Goal: Information Seeking & Learning: Learn about a topic

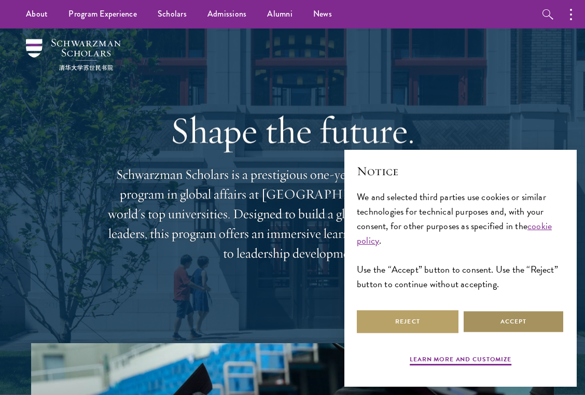
click at [516, 324] on button "Accept" at bounding box center [513, 321] width 102 height 23
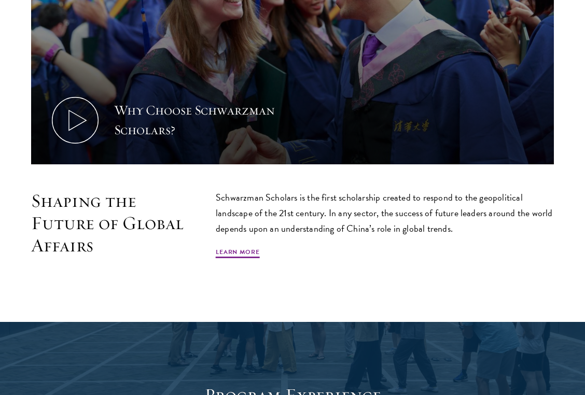
scroll to position [478, 0]
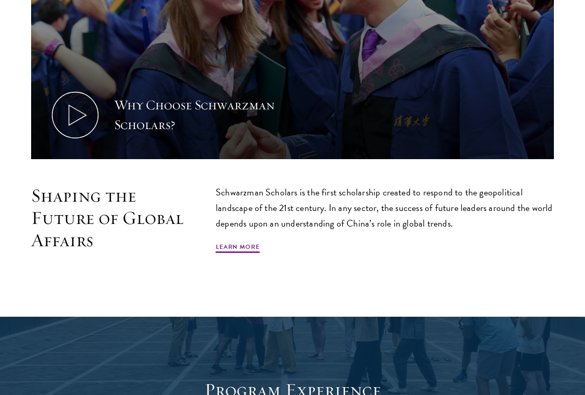
click at [324, 202] on p "Schwarzman Scholars is the first scholarship created to respond to the geopolit…" at bounding box center [385, 208] width 338 height 47
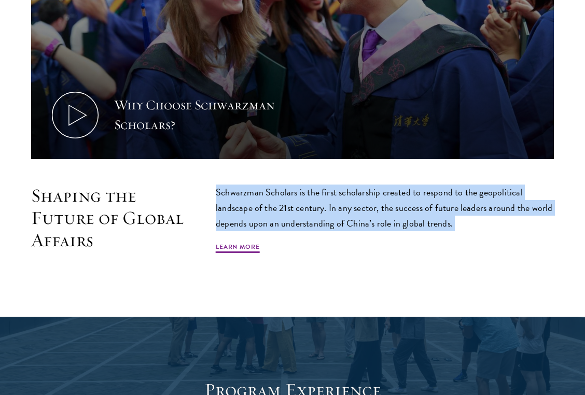
click at [324, 202] on p "Schwarzman Scholars is the first scholarship created to respond to the geopolit…" at bounding box center [385, 208] width 338 height 47
click at [329, 206] on p "Schwarzman Scholars is the first scholarship created to respond to the geopolit…" at bounding box center [385, 208] width 338 height 47
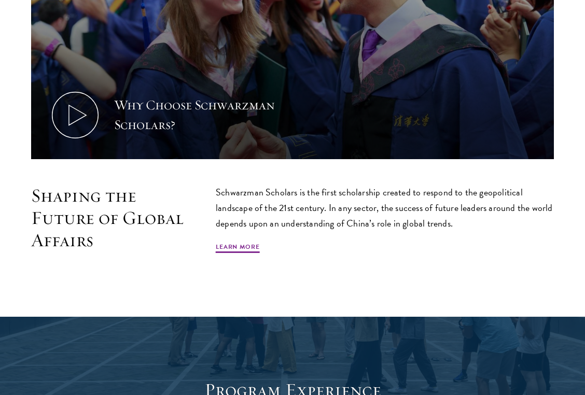
click at [340, 214] on p "Schwarzman Scholars is the first scholarship created to respond to the geopolit…" at bounding box center [385, 208] width 338 height 47
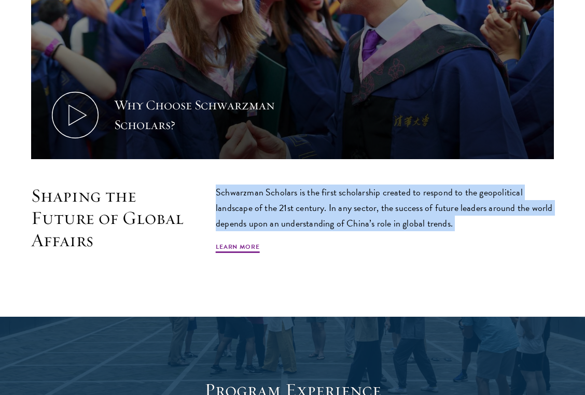
click at [340, 214] on p "Schwarzman Scholars is the first scholarship created to respond to the geopolit…" at bounding box center [385, 208] width 338 height 47
click at [340, 230] on p "Schwarzman Scholars is the first scholarship created to respond to the geopolit…" at bounding box center [385, 208] width 338 height 47
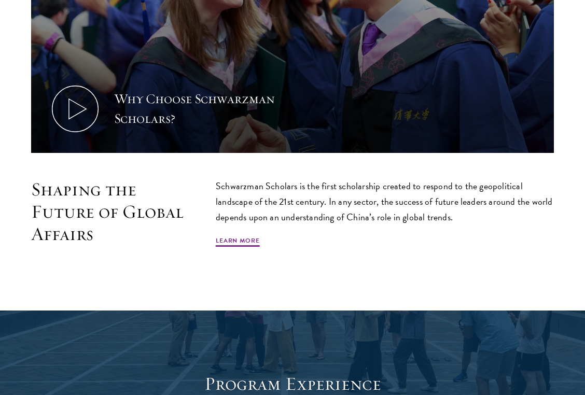
scroll to position [491, 0]
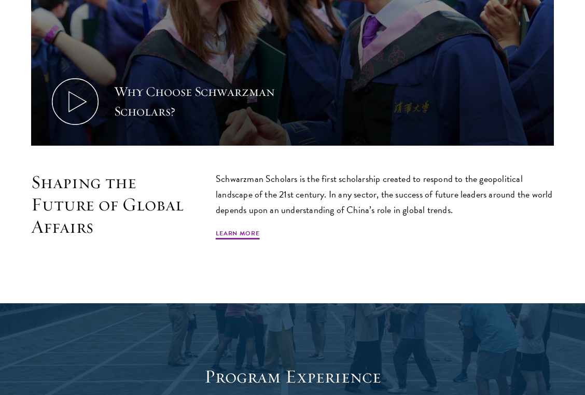
click at [449, 210] on p "Schwarzman Scholars is the first scholarship created to respond to the geopolit…" at bounding box center [385, 194] width 338 height 47
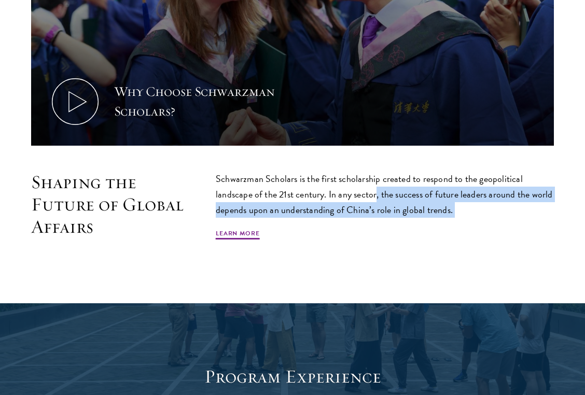
drag, startPoint x: 449, startPoint y: 210, endPoint x: 377, endPoint y: 192, distance: 74.2
click at [377, 192] on p "Schwarzman Scholars is the first scholarship created to respond to the geopolit…" at bounding box center [385, 194] width 338 height 47
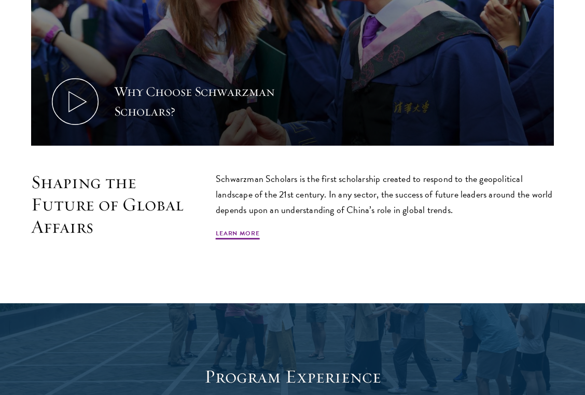
click at [342, 189] on p "Schwarzman Scholars is the first scholarship created to respond to the geopolit…" at bounding box center [385, 194] width 338 height 47
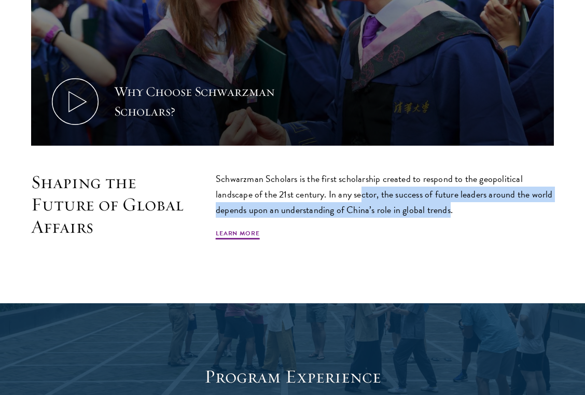
click at [361, 196] on p "Schwarzman Scholars is the first scholarship created to respond to the geopolit…" at bounding box center [385, 194] width 338 height 47
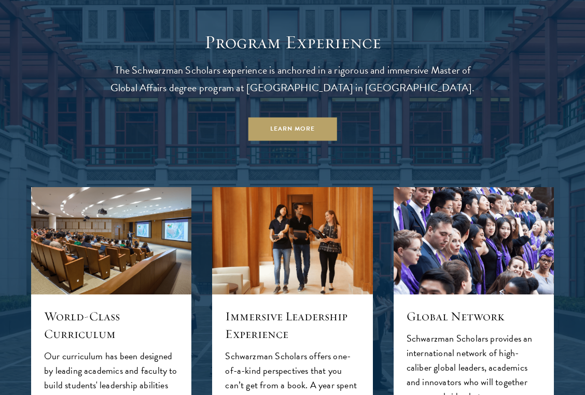
scroll to position [852, 0]
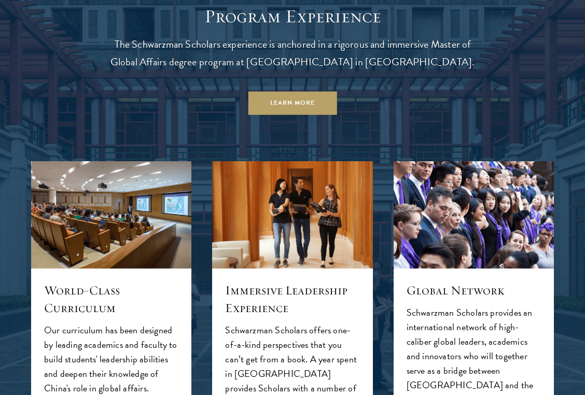
click at [374, 84] on header "Program Experience The Schwarzman Scholars experience is anchored in a rigorous…" at bounding box center [292, 60] width 373 height 110
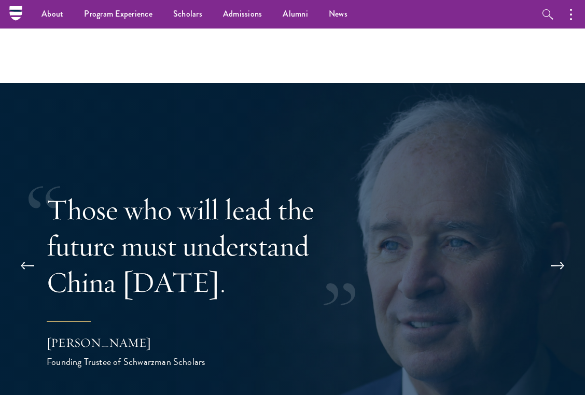
scroll to position [1663, 0]
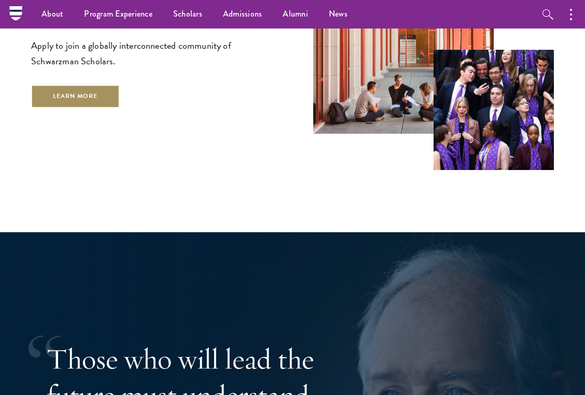
click at [90, 94] on link "Learn More" at bounding box center [75, 95] width 89 height 23
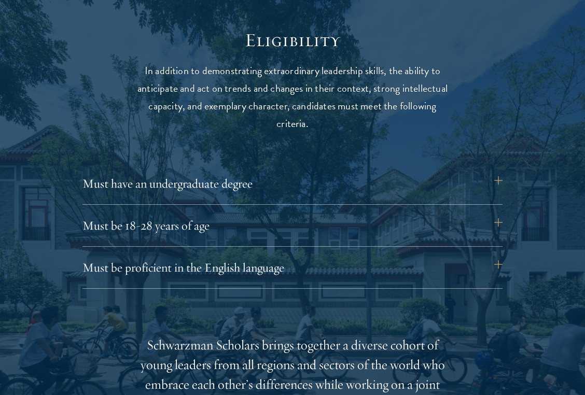
scroll to position [1363, 0]
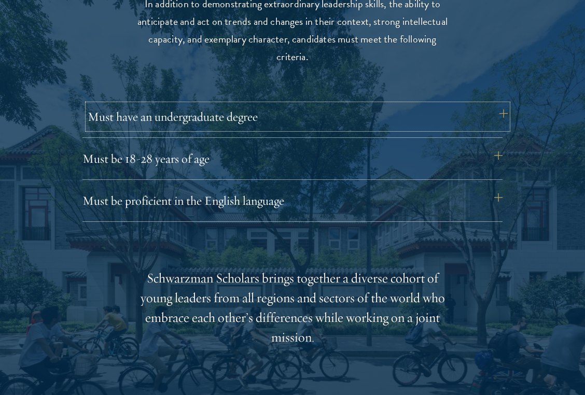
click at [219, 113] on button "Must have an undergraduate degree" at bounding box center [298, 116] width 420 height 25
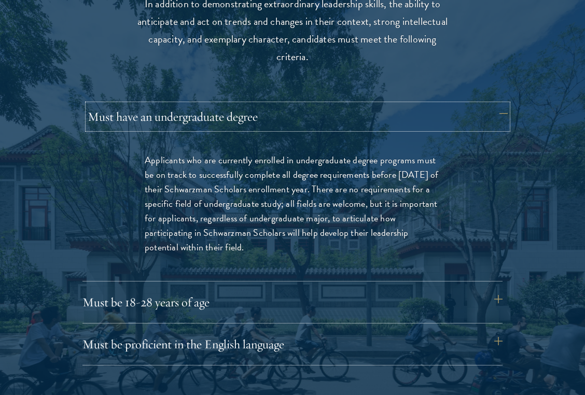
click at [219, 114] on button "Must have an undergraduate degree" at bounding box center [298, 116] width 420 height 25
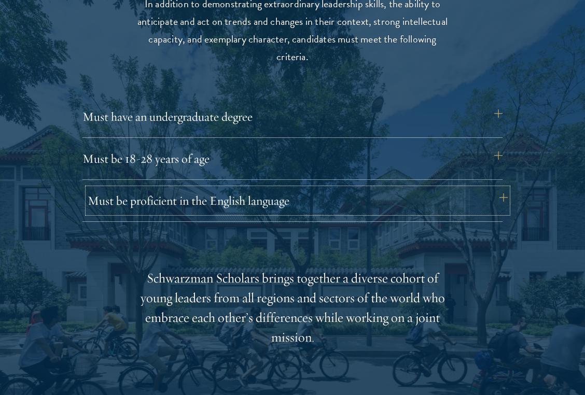
click at [207, 196] on button "Must be proficient in the English language" at bounding box center [298, 200] width 420 height 25
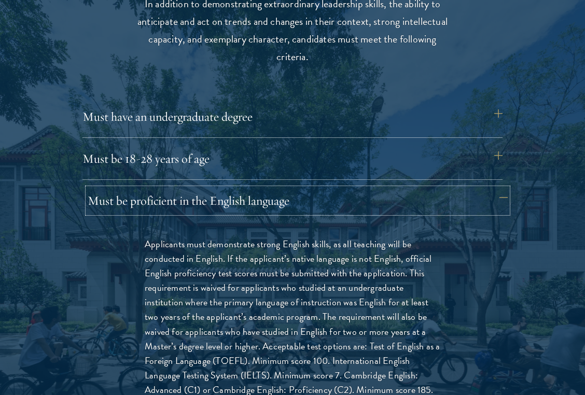
click at [293, 212] on button "Must be proficient in the English language" at bounding box center [298, 200] width 420 height 25
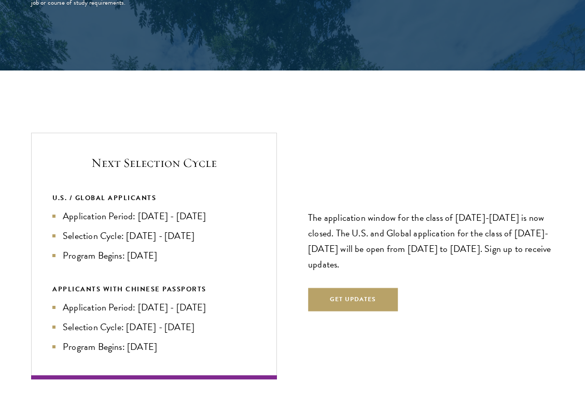
scroll to position [2089, 0]
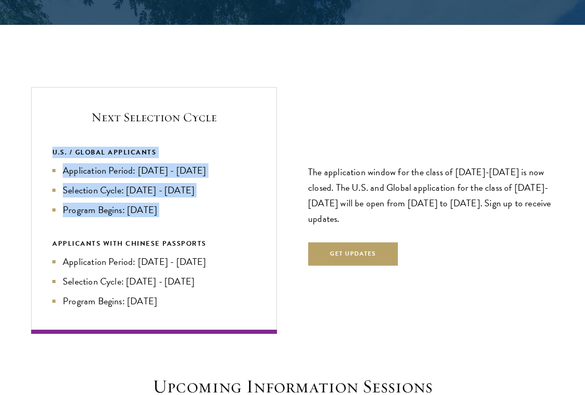
drag, startPoint x: 46, startPoint y: 149, endPoint x: 205, endPoint y: 218, distance: 173.6
click at [211, 218] on div "Next Selection Cycle U.S. / GLOBAL APPLICANTS Application Period: [DATE] - [DAT…" at bounding box center [154, 210] width 246 height 247
click at [205, 218] on div "U.S. / GLOBAL APPLICANTS Application Period: [DATE] - [DATE] Selection Cycle: […" at bounding box center [153, 228] width 203 height 162
drag, startPoint x: 186, startPoint y: 223, endPoint x: 122, endPoint y: 134, distance: 109.3
click at [122, 134] on div "Next Selection Cycle U.S. / GLOBAL APPLICANTS Application Period: [DATE] - [DAT…" at bounding box center [154, 210] width 246 height 247
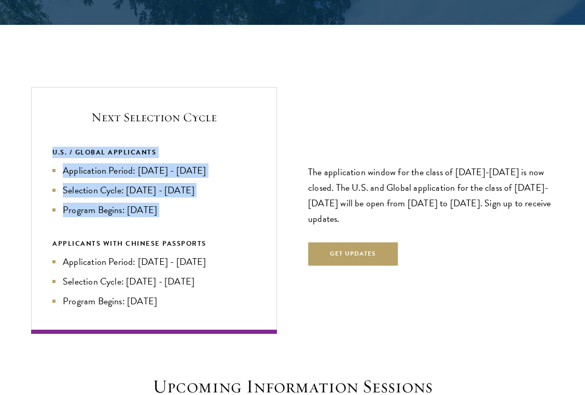
click at [122, 134] on div "Next Selection Cycle U.S. / GLOBAL APPLICANTS Application Period: [DATE] - [DAT…" at bounding box center [154, 210] width 246 height 247
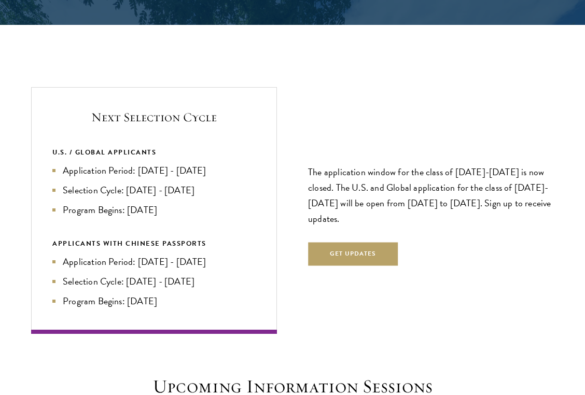
drag, startPoint x: 52, startPoint y: 144, endPoint x: 208, endPoint y: 215, distance: 170.9
click at [208, 215] on div "Next Selection Cycle U.S. / GLOBAL APPLICANTS Application Period: [DATE] - [DAT…" at bounding box center [154, 210] width 246 height 247
click at [208, 215] on li "Program Begins: [DATE]" at bounding box center [153, 210] width 203 height 15
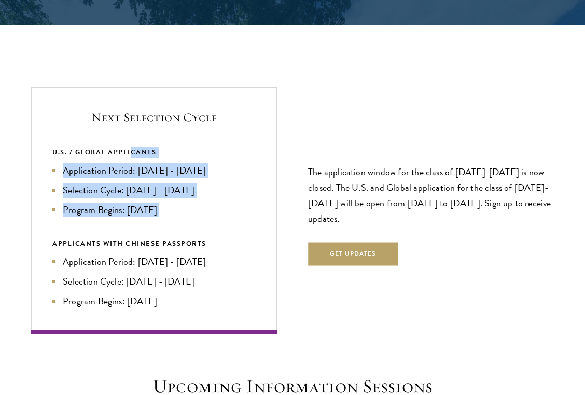
drag, startPoint x: 193, startPoint y: 221, endPoint x: 127, endPoint y: 147, distance: 99.1
click at [127, 147] on div "U.S. / GLOBAL APPLICANTS Application Period: [DATE] - [DATE] Selection Cycle: […" at bounding box center [153, 228] width 203 height 162
click at [127, 147] on div "U.S. / GLOBAL APPLICANTS" at bounding box center [153, 152] width 203 height 11
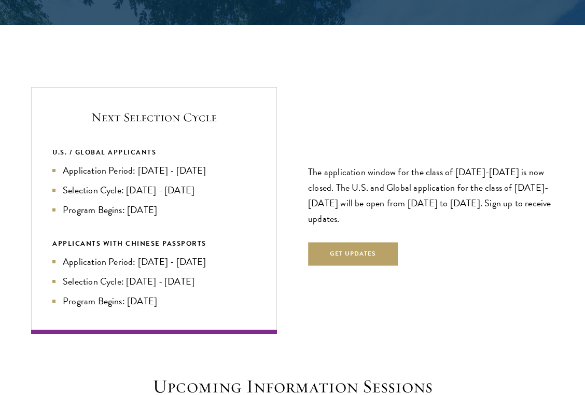
drag, startPoint x: 206, startPoint y: 203, endPoint x: 78, endPoint y: 127, distance: 148.5
click at [78, 127] on div "Next Selection Cycle U.S. / GLOBAL APPLICANTS Application Period: [DATE] - [DAT…" at bounding box center [154, 210] width 246 height 247
click at [125, 146] on div "Next Selection Cycle U.S. / GLOBAL APPLICANTS Application Period: [DATE] - [DAT…" at bounding box center [154, 210] width 246 height 247
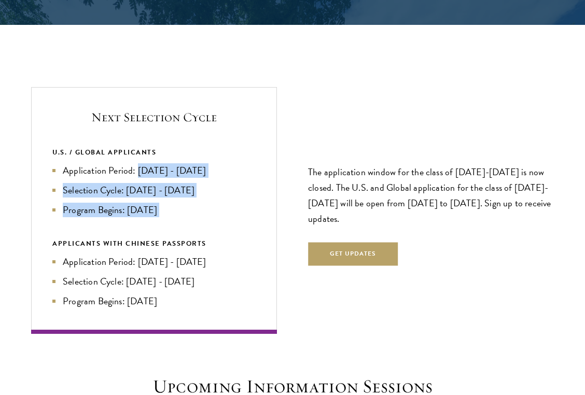
drag, startPoint x: 207, startPoint y: 225, endPoint x: 135, endPoint y: 167, distance: 92.1
click at [135, 167] on div "U.S. / GLOBAL APPLICANTS Application Period: [DATE] - [DATE] Selection Cycle: […" at bounding box center [153, 228] width 203 height 162
click at [136, 167] on li "Application Period: [DATE] - [DATE]" at bounding box center [153, 170] width 203 height 15
drag, startPoint x: 177, startPoint y: 219, endPoint x: 54, endPoint y: 157, distance: 137.7
click at [54, 157] on div "U.S. / GLOBAL APPLICANTS Application Period: [DATE] - [DATE] Selection Cycle: […" at bounding box center [153, 228] width 203 height 162
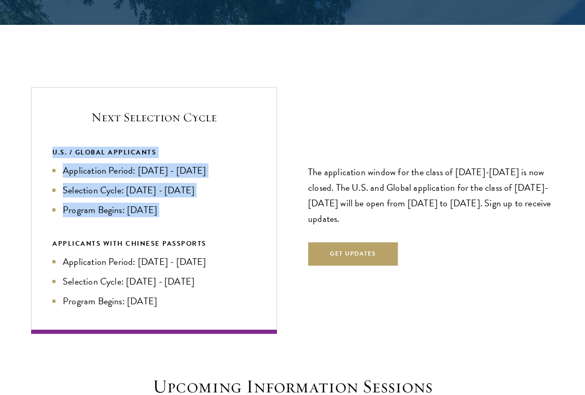
click at [54, 157] on div "U.S. / GLOBAL APPLICANTS" at bounding box center [153, 152] width 203 height 11
drag, startPoint x: 50, startPoint y: 157, endPoint x: 188, endPoint y: 208, distance: 147.8
click at [188, 208] on div "Next Selection Cycle U.S. / GLOBAL APPLICANTS Application Period: [DATE] - [DAT…" at bounding box center [154, 210] width 246 height 247
click at [188, 209] on li "Program Begins: [DATE]" at bounding box center [153, 210] width 203 height 15
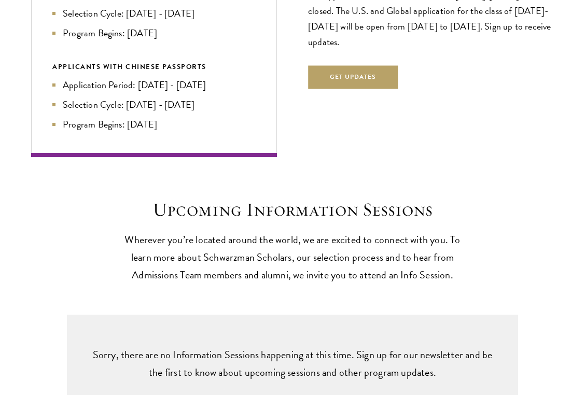
scroll to position [2282, 0]
